Goal: Transaction & Acquisition: Purchase product/service

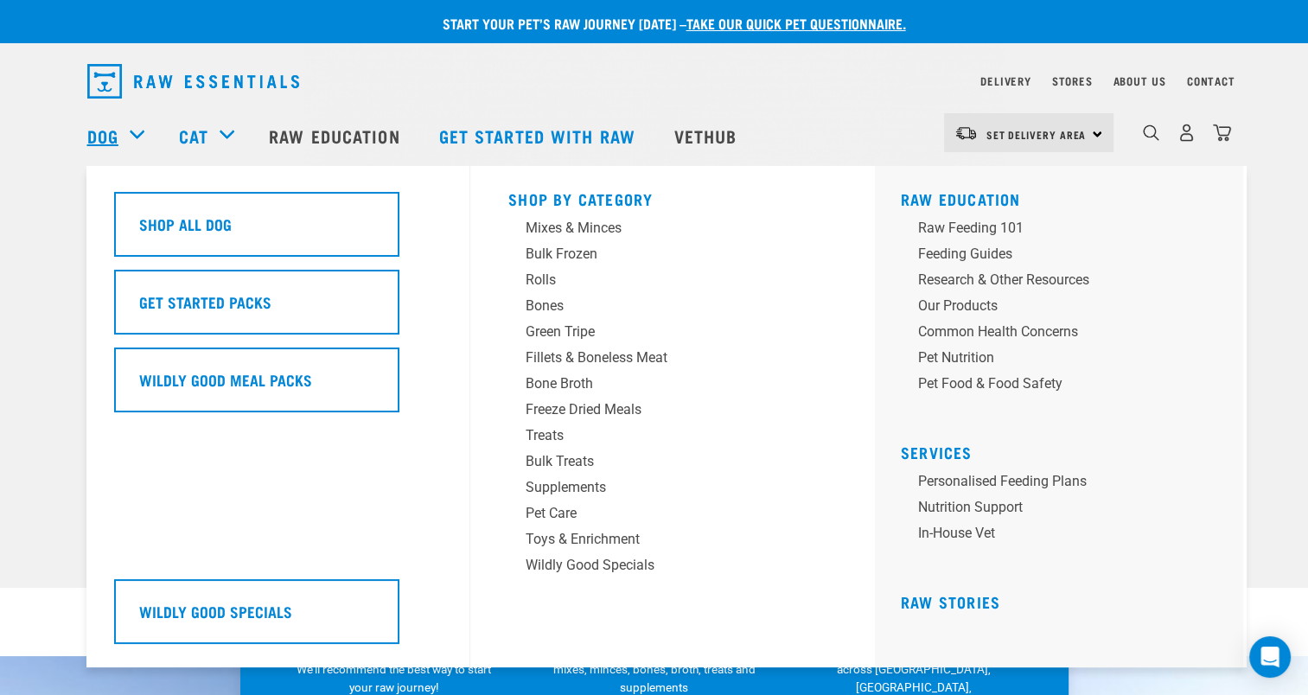
click at [114, 145] on link "Dog" at bounding box center [102, 136] width 31 height 26
click at [232, 259] on link "Shop All Dog" at bounding box center [278, 231] width 328 height 78
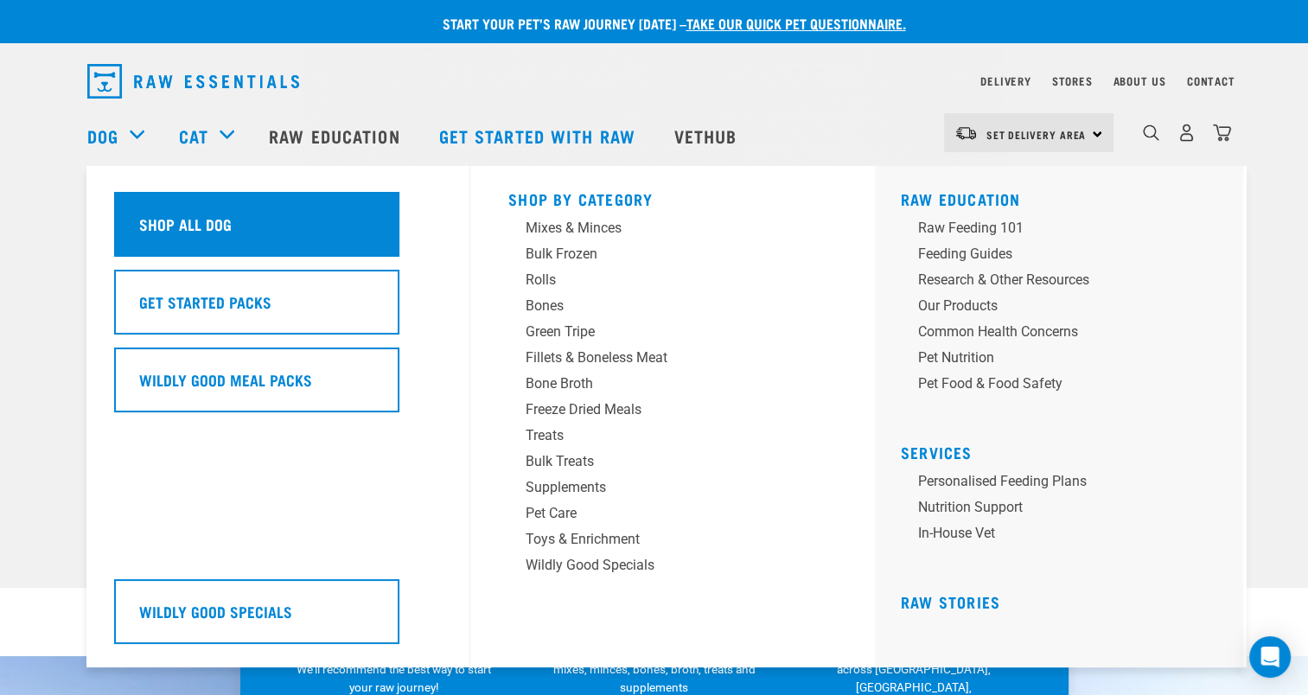
click at [233, 243] on div "Shop All Dog" at bounding box center [256, 224] width 285 height 65
click at [216, 224] on h5 "Shop All Dog" at bounding box center [185, 224] width 92 height 22
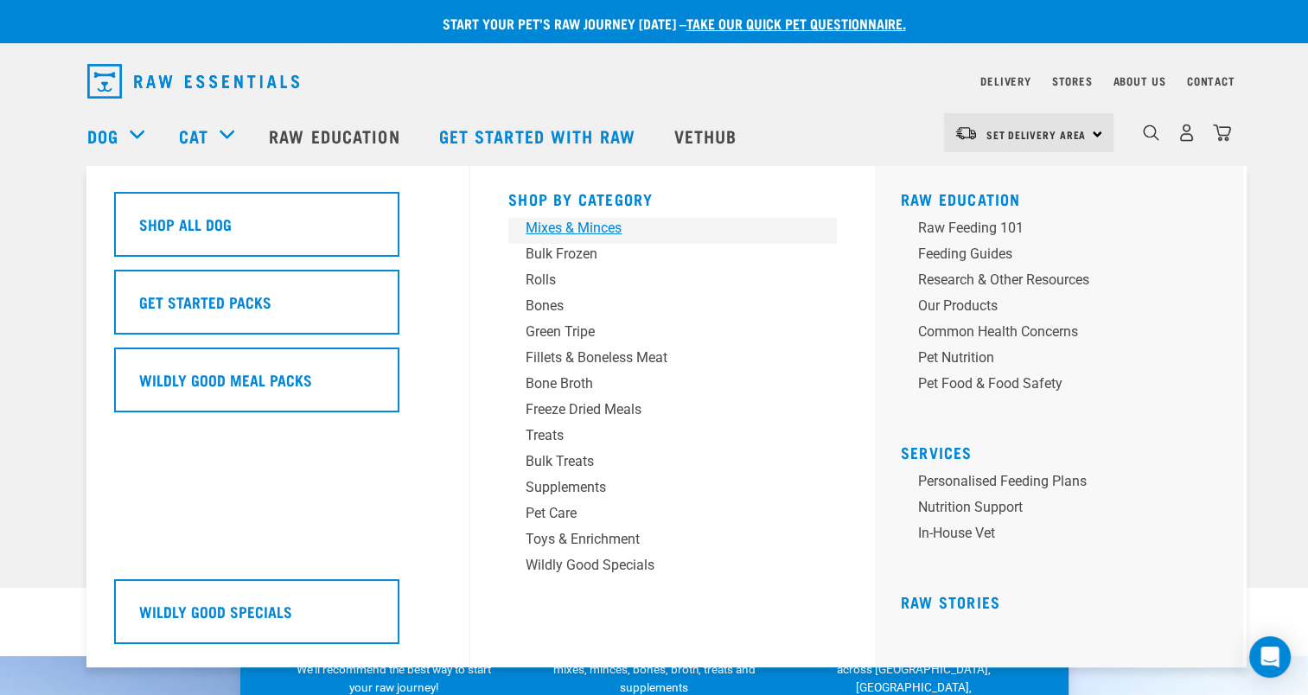
click at [554, 232] on div "Mixes & Minces" at bounding box center [660, 228] width 270 height 21
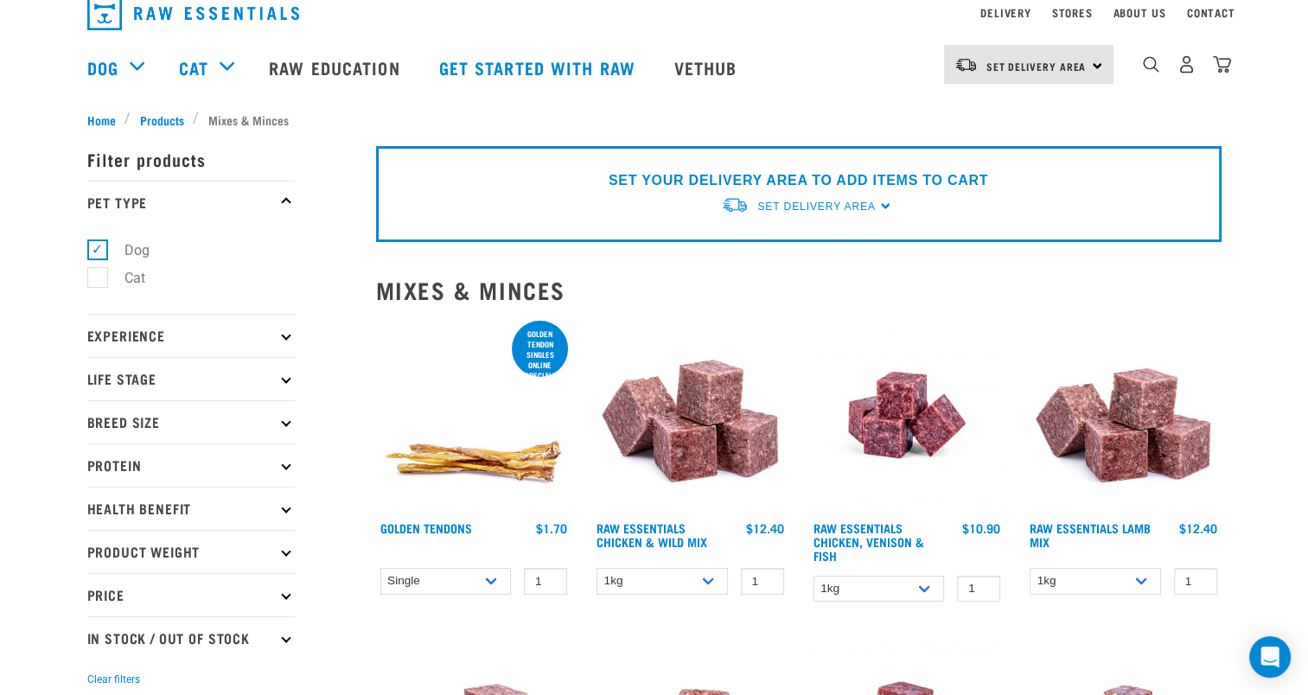
scroll to position [173, 0]
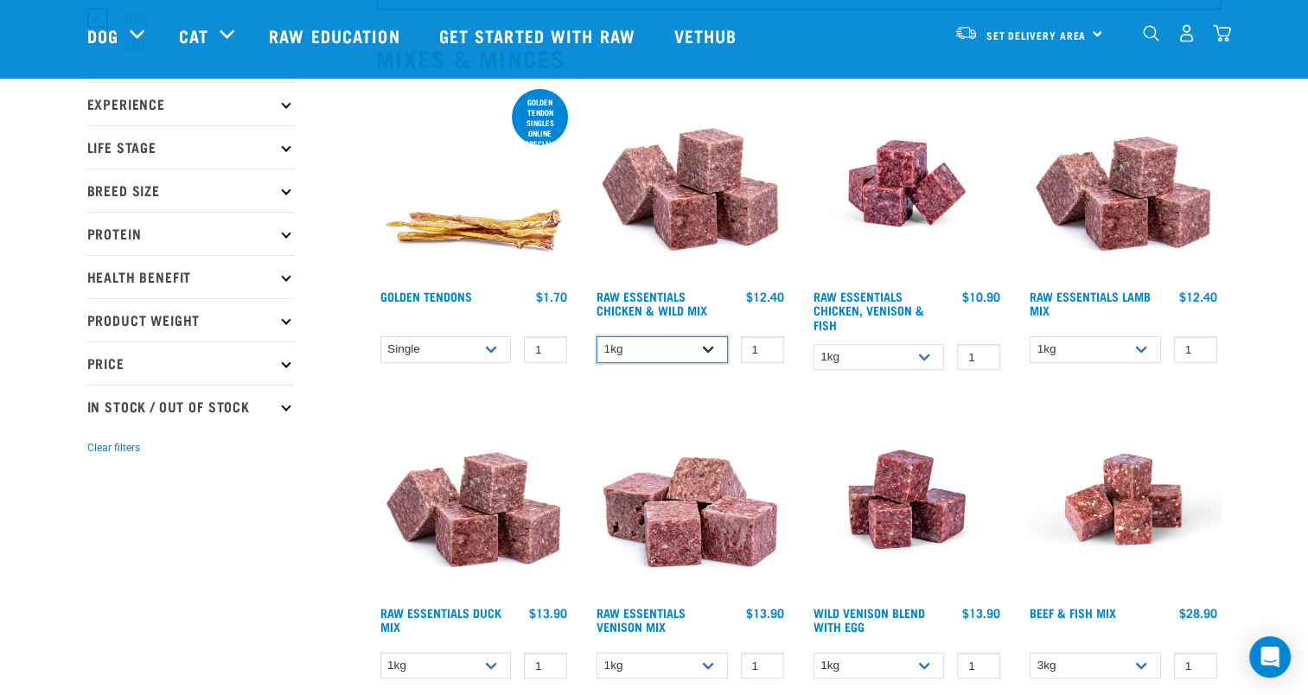
click at [670, 360] on select "1kg 3kg Bulk (10kg)" at bounding box center [661, 349] width 131 height 27
select select "709"
click at [596, 336] on select "1kg 3kg Bulk (10kg)" at bounding box center [661, 349] width 131 height 27
click at [889, 351] on select "1kg 3kg" at bounding box center [878, 357] width 131 height 27
select select "28665"
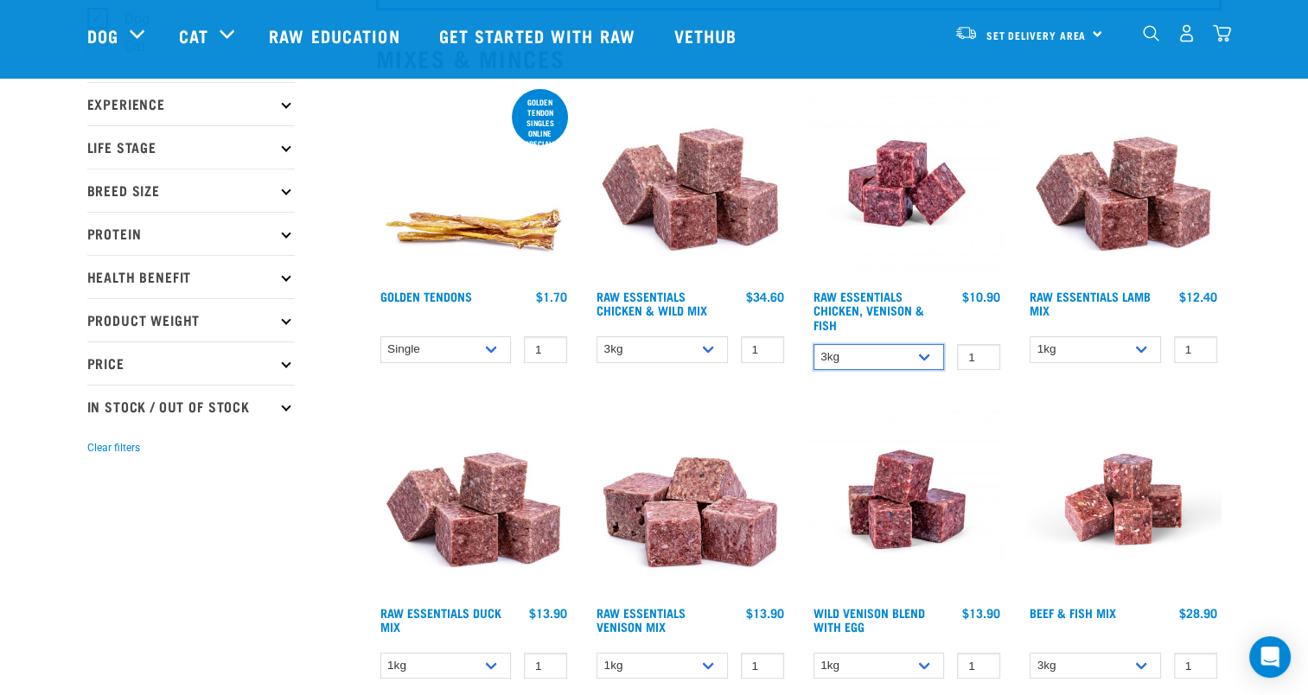
click at [813, 344] on select "1kg 3kg" at bounding box center [878, 357] width 131 height 27
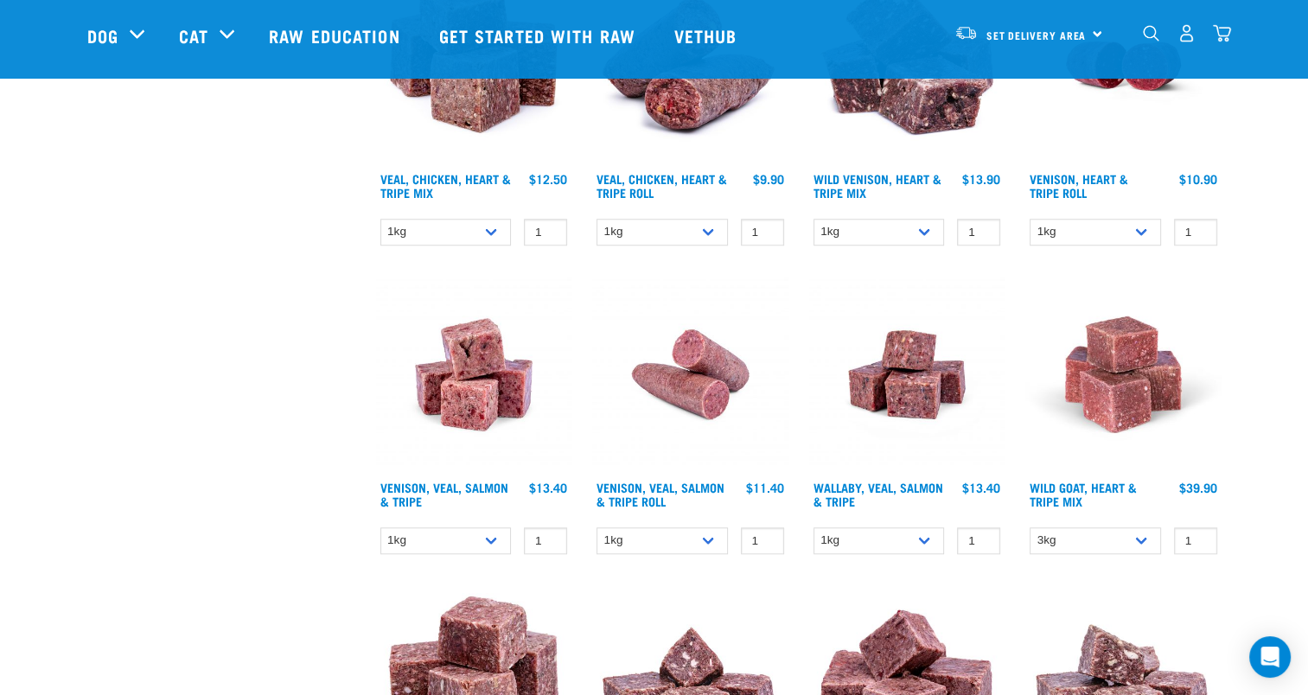
scroll to position [1556, 0]
